Goal: Task Accomplishment & Management: Use online tool/utility

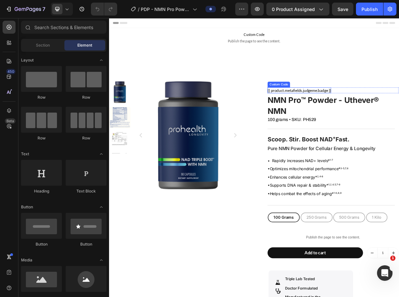
click at [370, 115] on link "{{ product.metafields.judgeme.badge }}" at bounding box center [364, 115] width 85 height 6
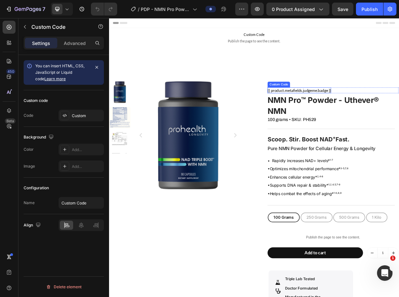
click at [370, 115] on link "{{ product.metafields.judgeme.badge }}" at bounding box center [364, 115] width 85 height 6
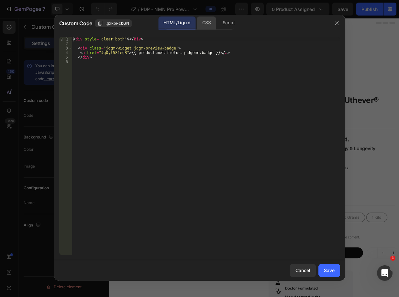
click at [207, 23] on div "CSS" at bounding box center [206, 23] width 19 height 13
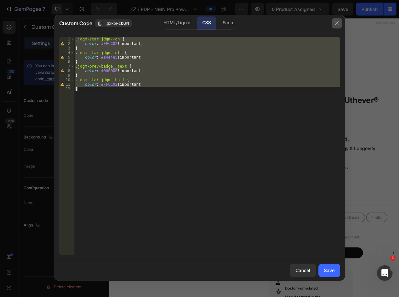
click at [339, 21] on icon "button" at bounding box center [337, 23] width 5 height 5
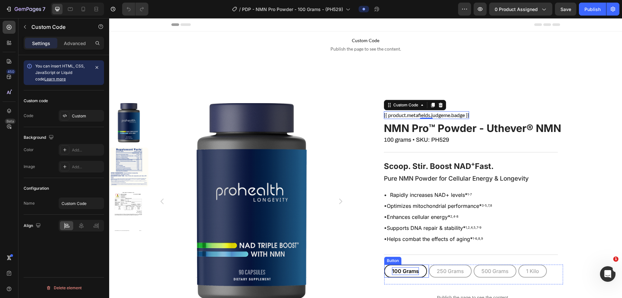
click at [395, 271] on p "100 Grams" at bounding box center [405, 271] width 27 height 8
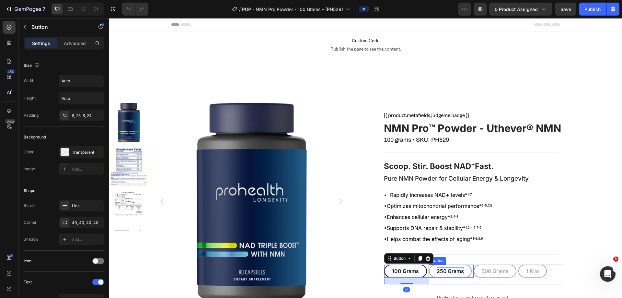
click at [399, 271] on p "250 Grams" at bounding box center [450, 271] width 27 height 8
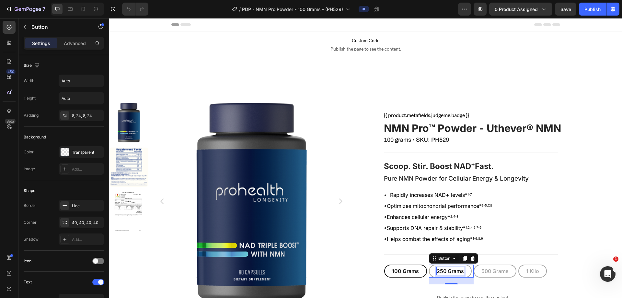
click at [399, 271] on p "250 Grams" at bounding box center [450, 271] width 27 height 8
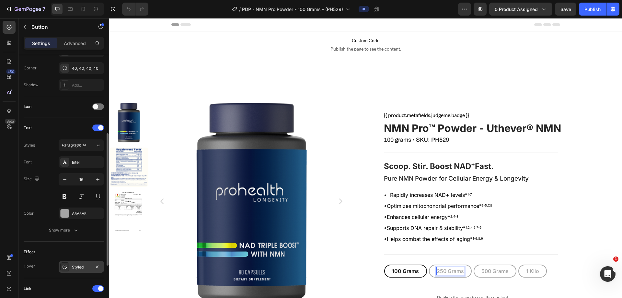
scroll to position [254, 0]
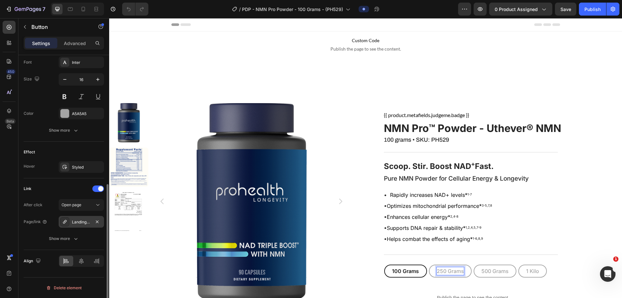
click at [86, 223] on div "Landing-page-ph543" at bounding box center [81, 222] width 19 height 6
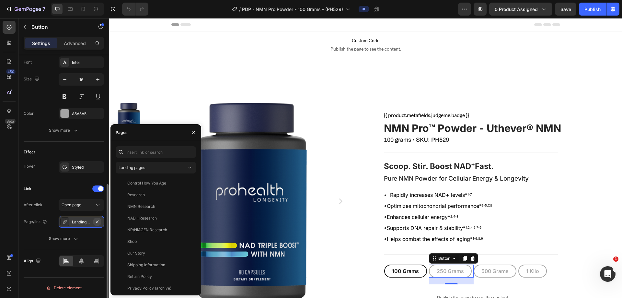
click at [96, 221] on icon "button" at bounding box center [97, 221] width 5 height 5
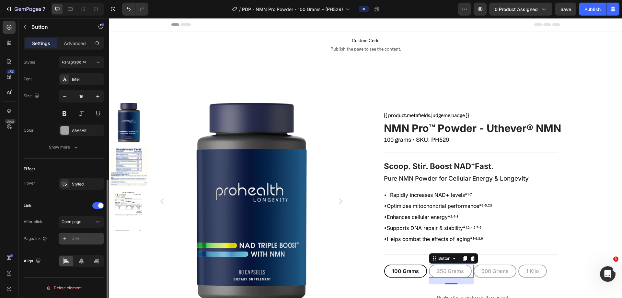
scroll to position [237, 0]
click at [76, 240] on div "Add..." at bounding box center [87, 239] width 30 height 6
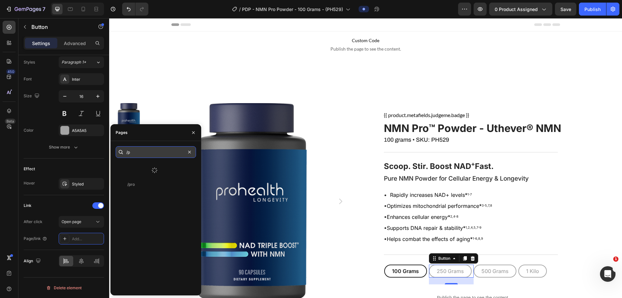
type input "/"
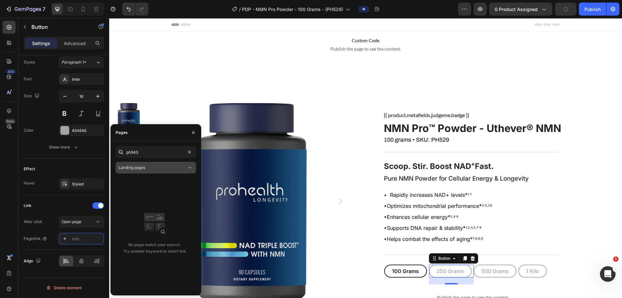
click at [177, 166] on div "Landing pages" at bounding box center [153, 168] width 68 height 6
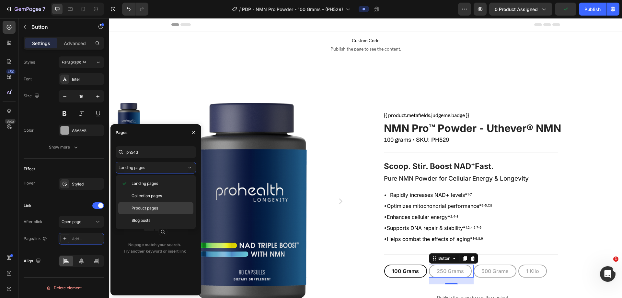
click at [149, 210] on span "Product pages" at bounding box center [145, 208] width 27 height 6
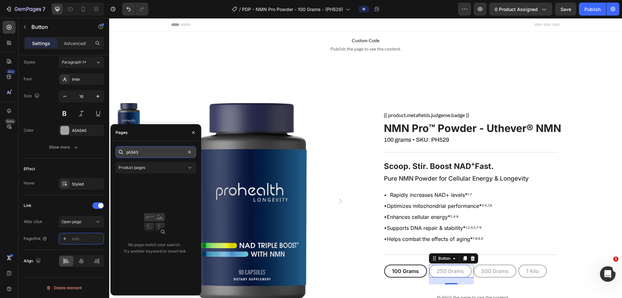
click at [136, 151] on input "ph543" at bounding box center [156, 152] width 80 height 12
paste input "NMN Pro™ Pure NMN Powder - 250 grams"
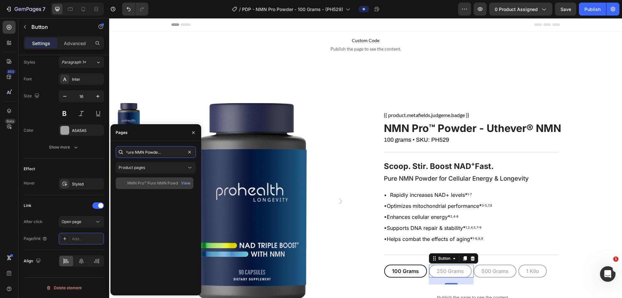
type input "NMN Pro™ Pure NMN Powder - 250 grams"
click at [171, 181] on div "NMN Pro™ Pure NMN Powder - 250 grams" at bounding box center [158, 183] width 62 height 6
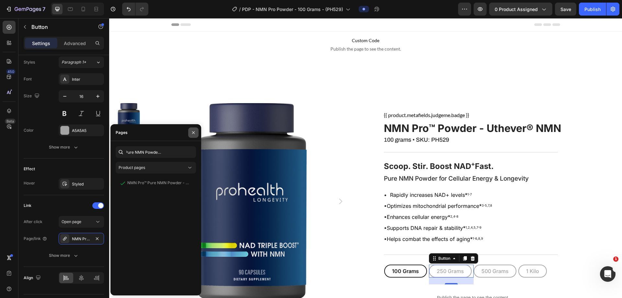
click at [193, 129] on button "button" at bounding box center [193, 132] width 10 height 10
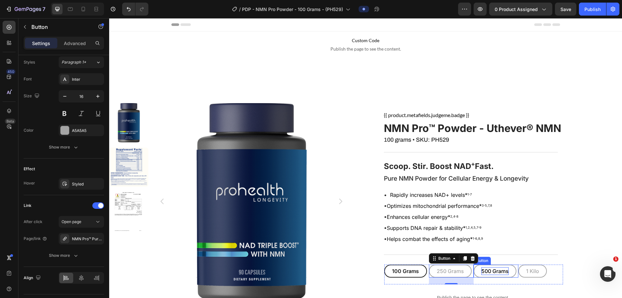
click at [399, 268] on p "500 Grams" at bounding box center [494, 271] width 27 height 8
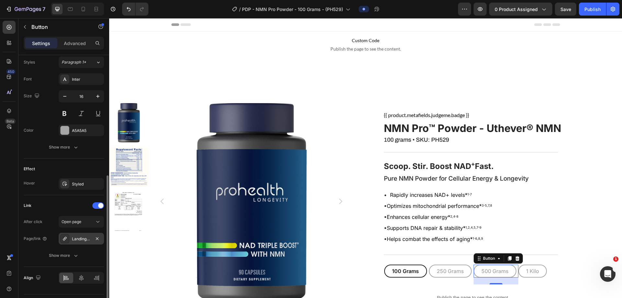
click at [75, 237] on div "Landing-page-ph544" at bounding box center [81, 239] width 19 height 6
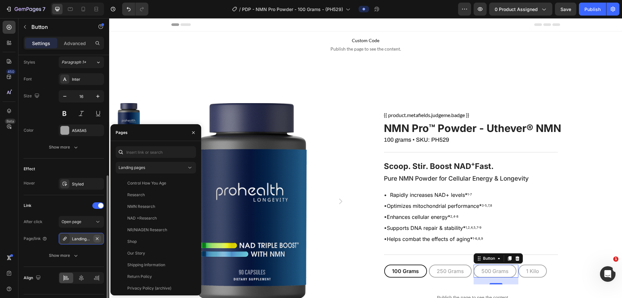
click at [96, 239] on icon "button" at bounding box center [97, 238] width 5 height 5
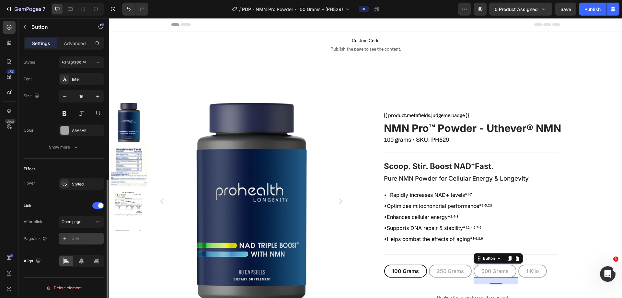
click at [89, 238] on div "Add..." at bounding box center [87, 239] width 30 height 6
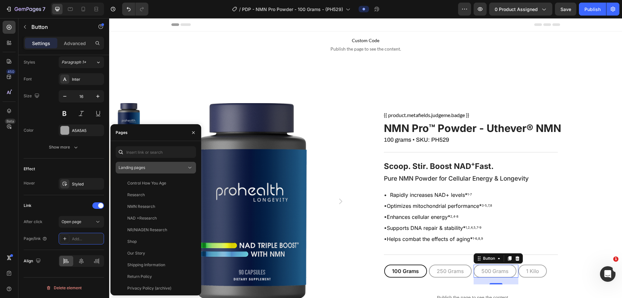
click at [152, 168] on div "Landing pages" at bounding box center [153, 168] width 68 height 6
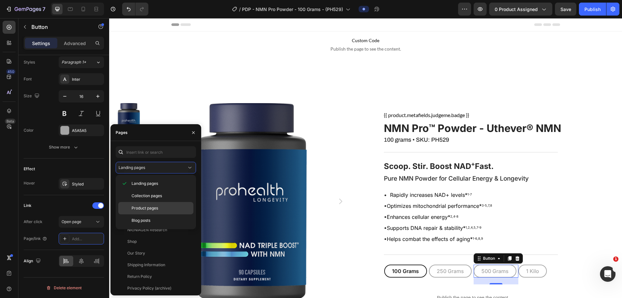
click at [131, 210] on div "Product pages" at bounding box center [155, 208] width 75 height 12
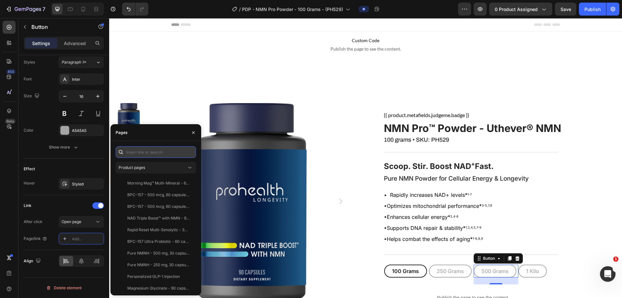
click at [151, 155] on input "text" at bounding box center [156, 152] width 80 height 12
paste input "NMN Pro™ Powder - Uthever® NMN, 500 grams"
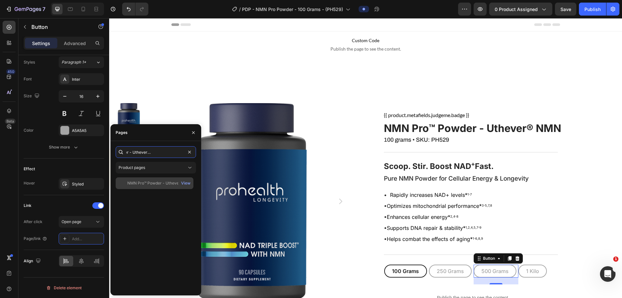
type input "NMN Pro™ Powder - Uthever® NMN, 500 grams"
click at [149, 184] on div "NMN Pro™ Powder - Uthever® NMN, 500 grams" at bounding box center [158, 183] width 62 height 6
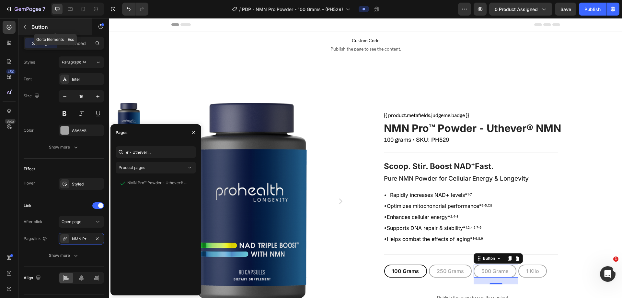
click at [27, 27] on icon "button" at bounding box center [24, 26] width 5 height 5
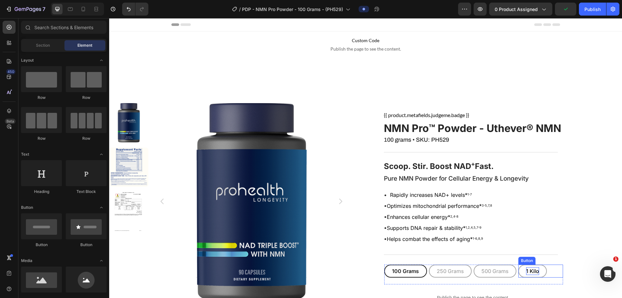
click at [399, 270] on p "1 Kilo" at bounding box center [532, 271] width 13 height 8
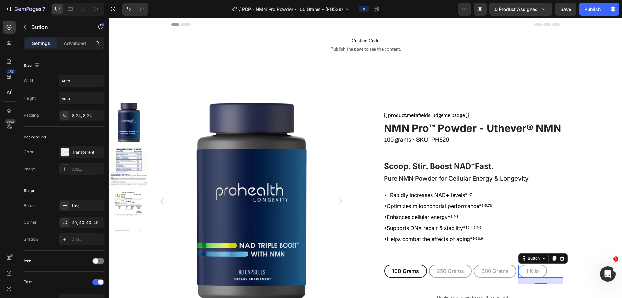
scroll to position [254, 0]
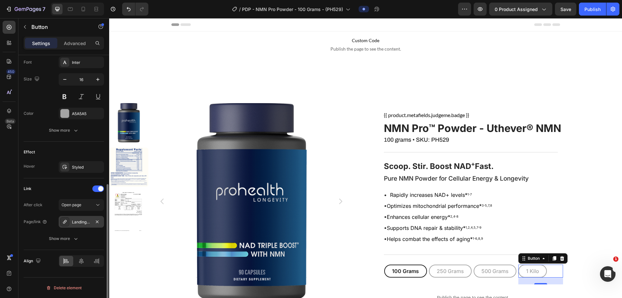
click at [86, 219] on div "Landing-page-ph537" at bounding box center [81, 222] width 45 height 12
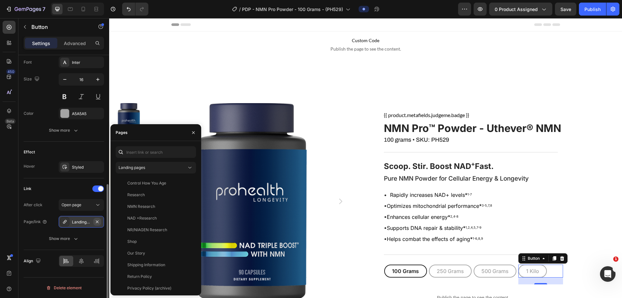
click at [98, 222] on icon "button" at bounding box center [97, 221] width 5 height 5
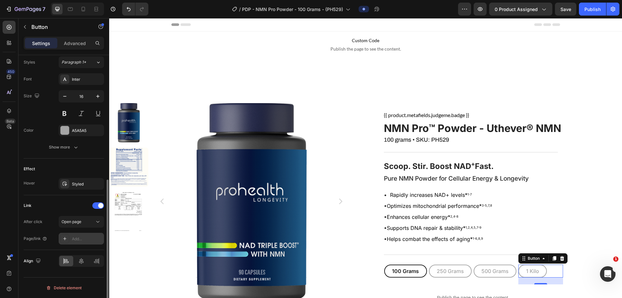
scroll to position [237, 0]
click at [84, 238] on div "Add..." at bounding box center [87, 239] width 30 height 6
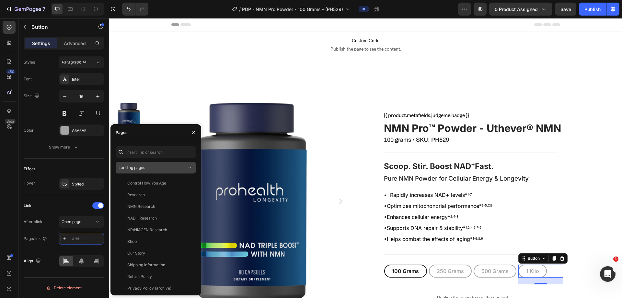
click at [149, 169] on div "Landing pages" at bounding box center [153, 168] width 68 height 6
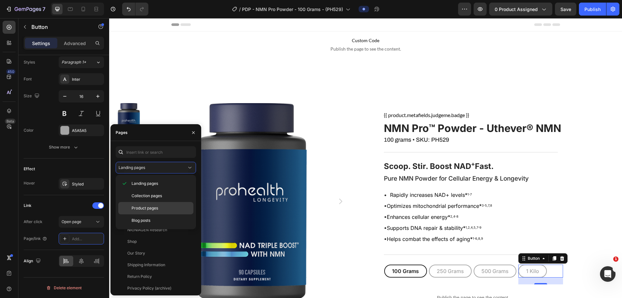
click at [139, 209] on span "Product pages" at bounding box center [145, 208] width 27 height 6
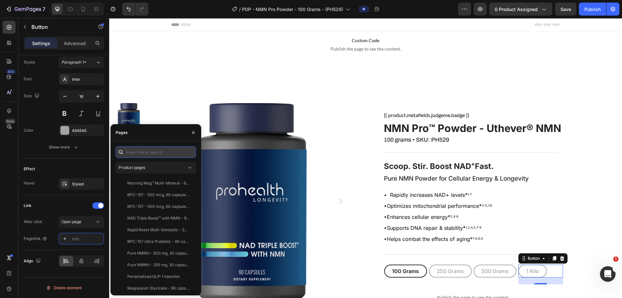
click at [144, 151] on input "text" at bounding box center [156, 152] width 80 height 12
paste input "NMN Pro™ Powder - Uthever® NMN, 1 kilo"
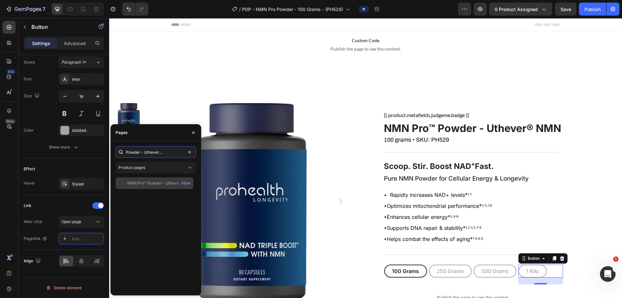
type input "NMN Pro™ Powder - Uthever® NMN, 1 kilo"
click at [150, 181] on div "NMN Pro™ Powder - Uthever® NMN, 1 kilo" at bounding box center [158, 183] width 62 height 6
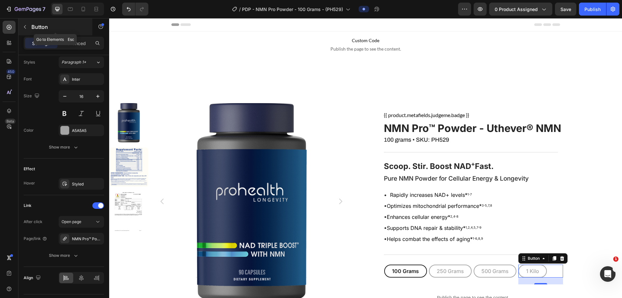
click at [27, 26] on icon "button" at bounding box center [24, 26] width 5 height 5
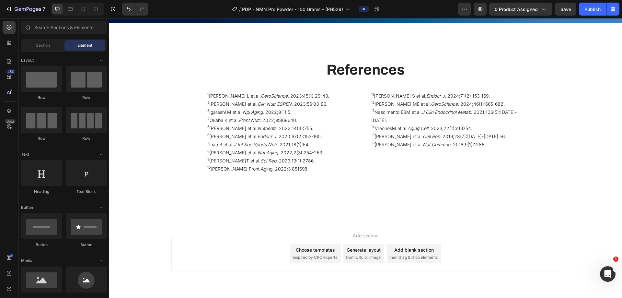
scroll to position [3727, 0]
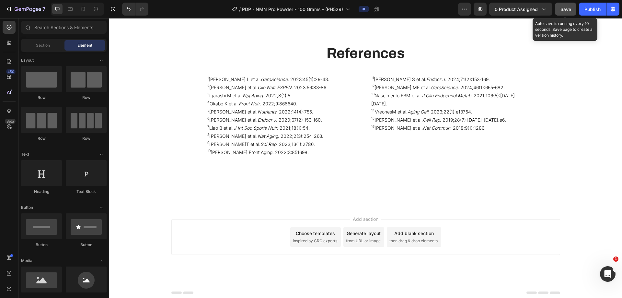
click at [399, 9] on span "Save" at bounding box center [565, 9] width 11 height 6
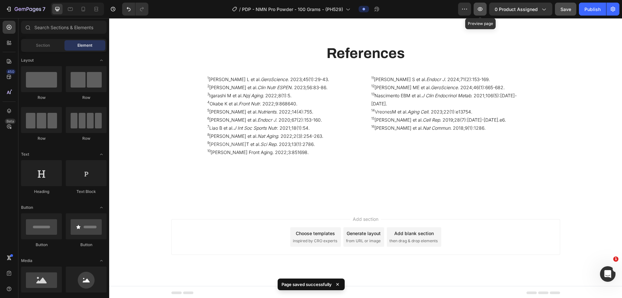
click at [399, 9] on icon "button" at bounding box center [480, 9] width 6 height 6
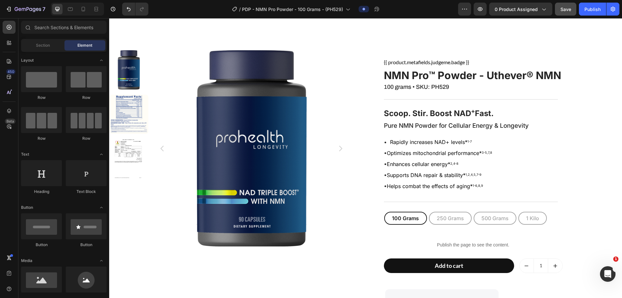
scroll to position [77, 0]
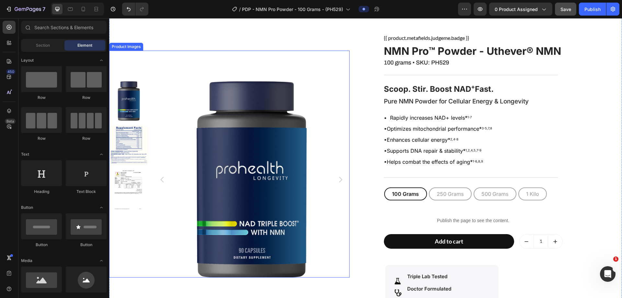
click at [328, 61] on div "Product Images" at bounding box center [229, 164] width 240 height 227
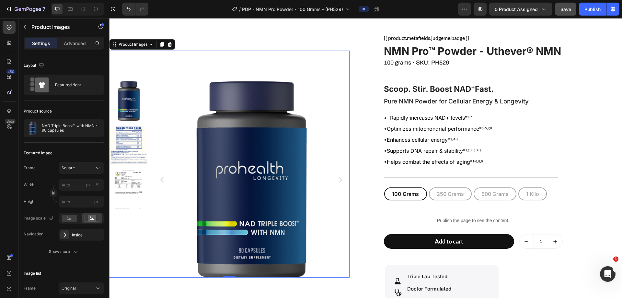
click at [375, 40] on div "Product Images 0 {{ product.metafields.judgeme.badge }} Custom Code Row NMN Pro…" at bounding box center [365, 157] width 513 height 325
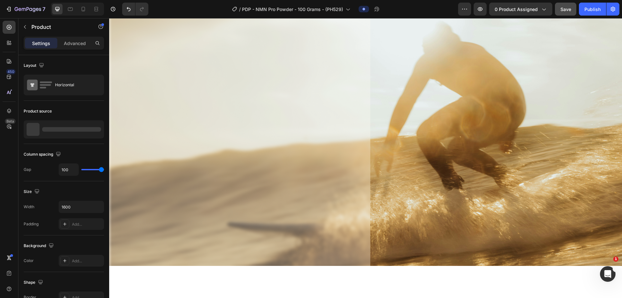
click at [376, 32] on div at bounding box center [365, 128] width 513 height 275
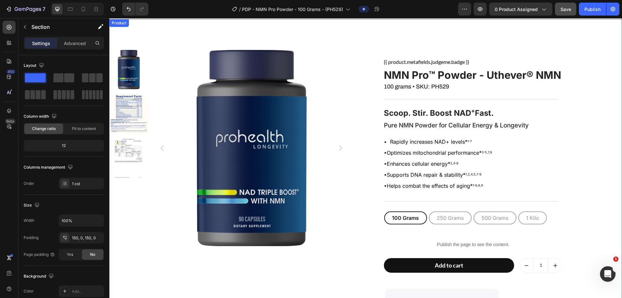
scroll to position [0, 0]
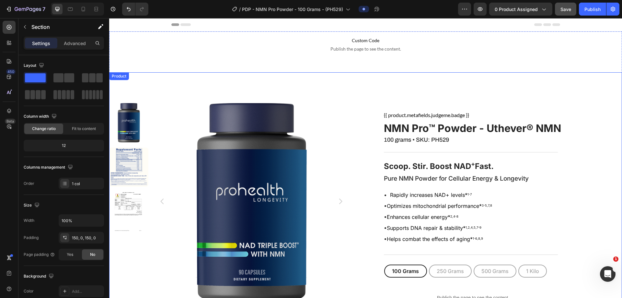
click at [380, 76] on div "Product Images {{ product.metafields.judgeme.badge }} Custom Code Row NMN Pro™ …" at bounding box center [365, 234] width 513 height 325
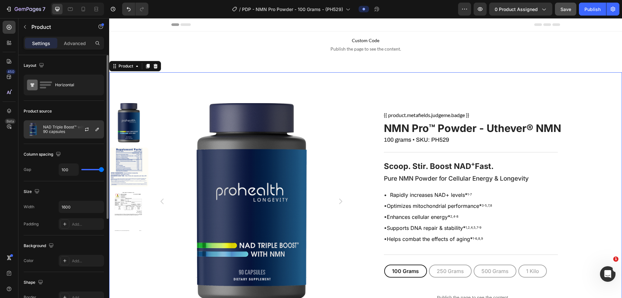
click at [66, 128] on p "NAD Triple Boost™  with NMN - 90 capsules" at bounding box center [72, 129] width 58 height 9
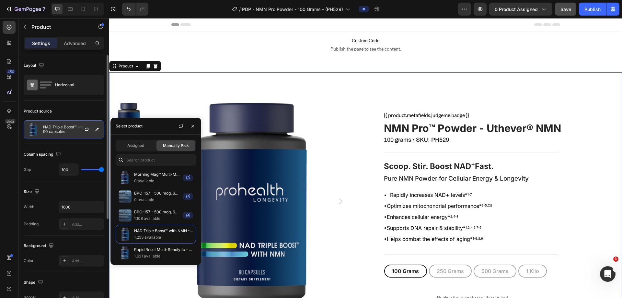
click at [102, 127] on div at bounding box center [89, 129] width 29 height 17
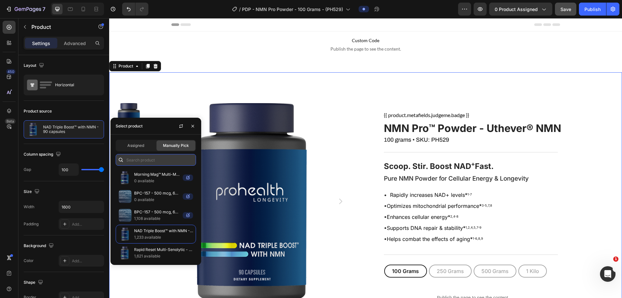
click at [142, 158] on input "text" at bounding box center [156, 160] width 80 height 12
paste input "NMN Pro™ Powder - Uthever® NMN, 100 grams"
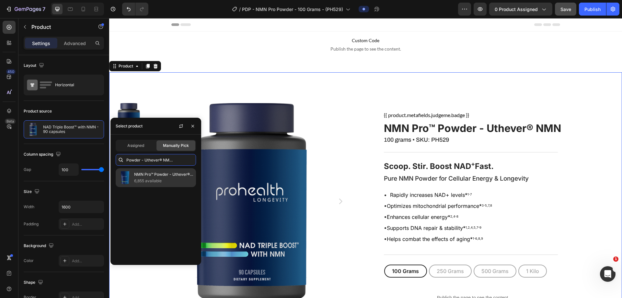
type input "NMN Pro™ Powder - Uthever® NMN, 100 grams"
click at [143, 180] on p "6,855 available" at bounding box center [163, 181] width 59 height 6
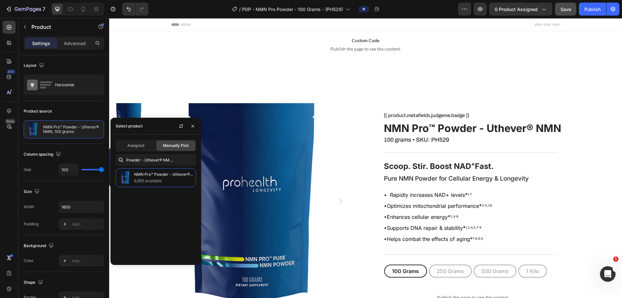
click at [399, 175] on div "{{ product.metafields.judgeme.badge }} Custom Code Row NMN Pro™ Powder - Utheve…" at bounding box center [502, 234] width 240 height 325
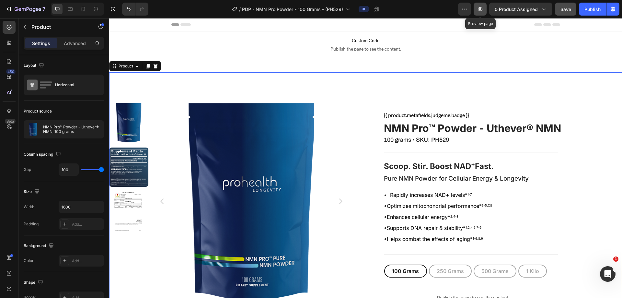
click at [399, 9] on button "button" at bounding box center [480, 9] width 13 height 13
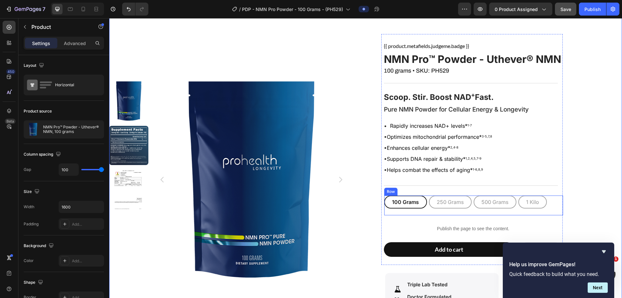
scroll to position [154, 0]
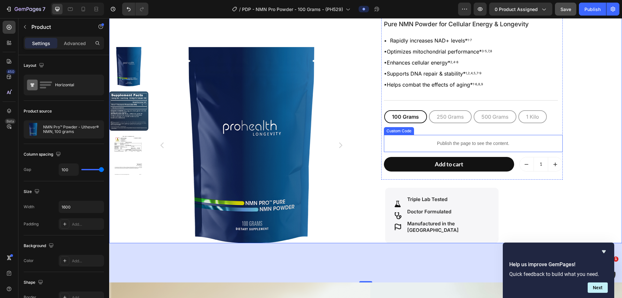
click at [399, 137] on div "Publish the page to see the content." at bounding box center [473, 143] width 179 height 17
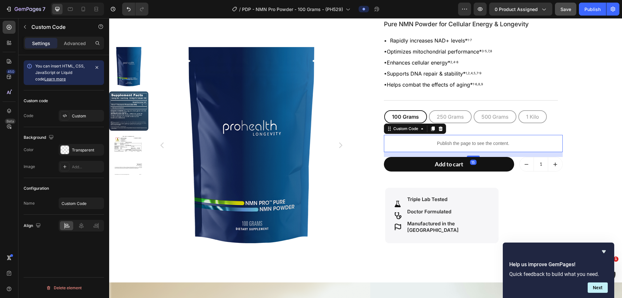
click at [399, 137] on div "Publish the page to see the content." at bounding box center [473, 143] width 179 height 17
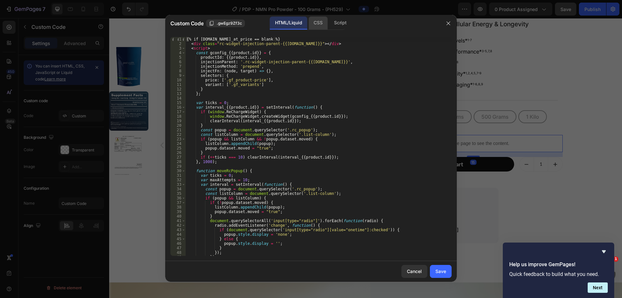
click at [311, 23] on div "CSS" at bounding box center [317, 23] width 19 height 13
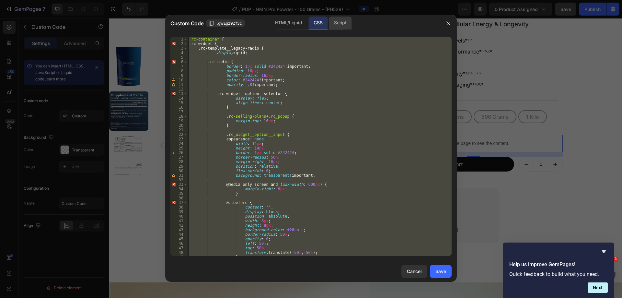
click at [341, 24] on div "Script" at bounding box center [340, 23] width 23 height 13
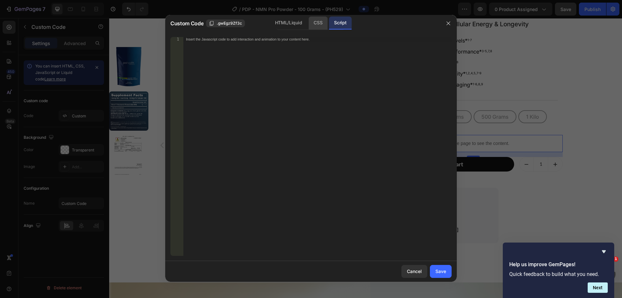
click at [314, 23] on div "CSS" at bounding box center [317, 23] width 19 height 13
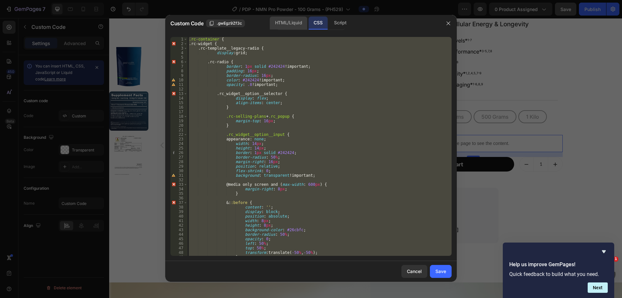
click at [290, 23] on div "HTML/Liquid" at bounding box center [288, 23] width 37 height 13
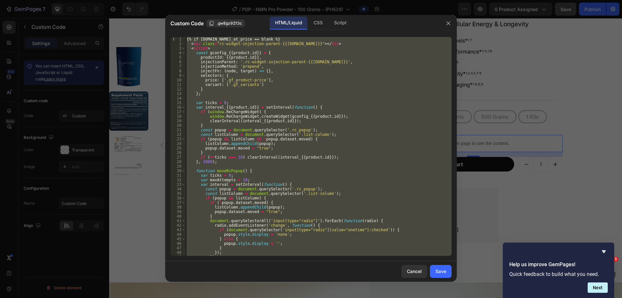
click at [269, 69] on div "{% if [DOMAIN_NAME]_at_price == blank %} < div class = "rc-widget-injection-par…" at bounding box center [318, 146] width 266 height 219
click at [323, 25] on div "CSS" at bounding box center [317, 23] width 19 height 13
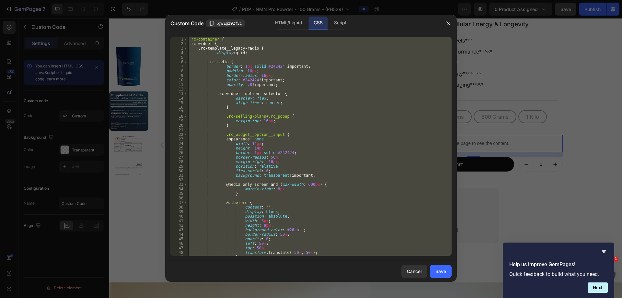
click at [302, 68] on div ".rc-container { .rc-widget { .rc-template__legacy-radio { display : grid ; .rc-…" at bounding box center [320, 146] width 264 height 219
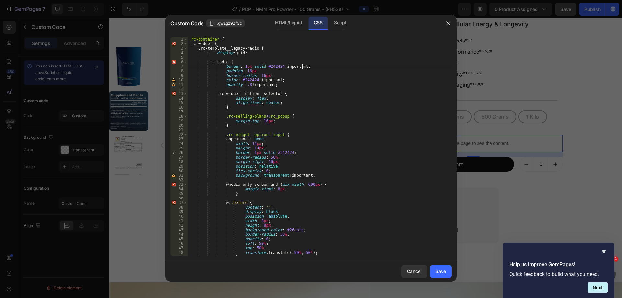
type textarea "} }"
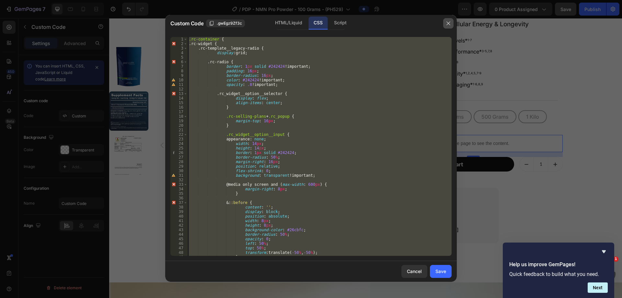
click at [399, 23] on icon "button" at bounding box center [448, 23] width 5 height 5
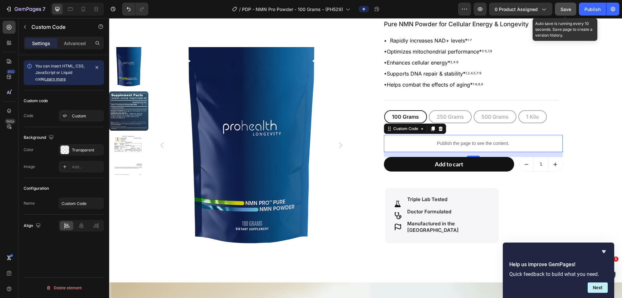
click at [399, 8] on button "Save" at bounding box center [565, 9] width 21 height 13
